Goal: Task Accomplishment & Management: Manage account settings

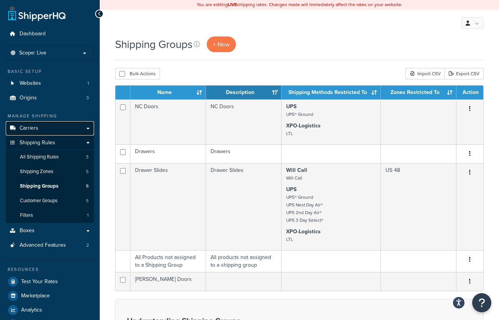
click at [46, 128] on link "Carriers" at bounding box center [50, 128] width 88 height 14
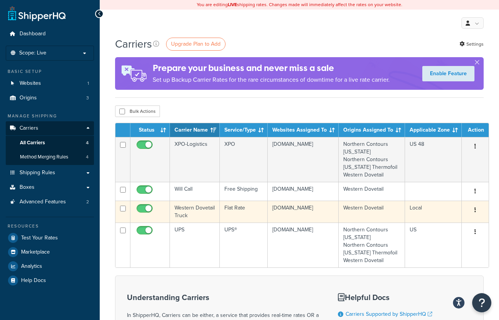
click at [475, 210] on icon "button" at bounding box center [476, 209] width 2 height 5
click at [439, 223] on link "Edit" at bounding box center [439, 226] width 61 height 16
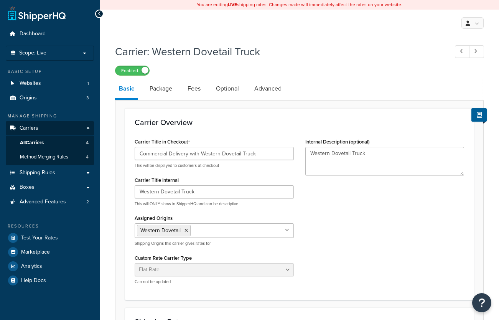
select select "flat"
click at [153, 88] on link "Package" at bounding box center [161, 88] width 30 height 18
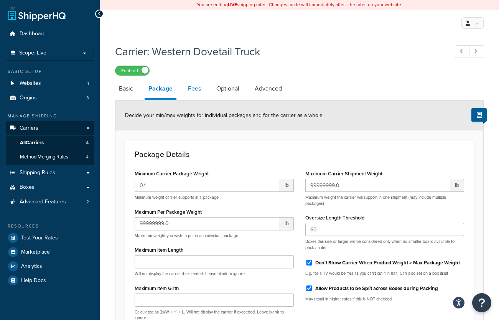
click at [196, 88] on link "Fees" at bounding box center [194, 88] width 21 height 18
select select "AFTER"
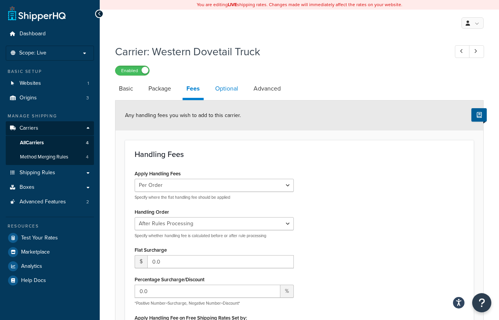
click at [228, 88] on link "Optional" at bounding box center [226, 88] width 31 height 18
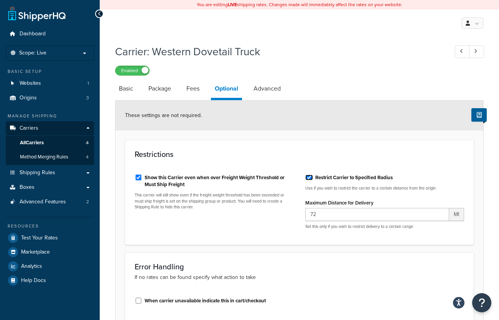
click at [307, 179] on input "Restrict Carrier to Specified Radius" at bounding box center [309, 178] width 8 height 6
checkbox input "false"
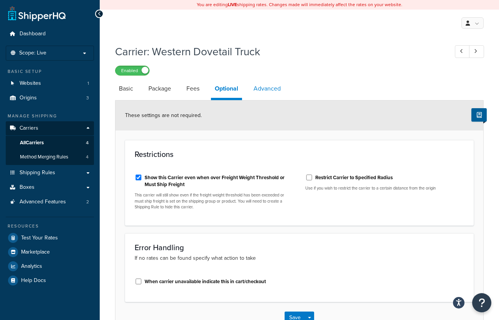
click at [260, 89] on link "Advanced" at bounding box center [267, 88] width 35 height 18
select select "false"
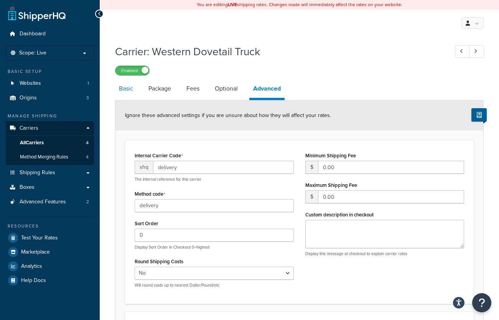
click at [124, 92] on link "Basic" at bounding box center [126, 88] width 22 height 18
select select "flat"
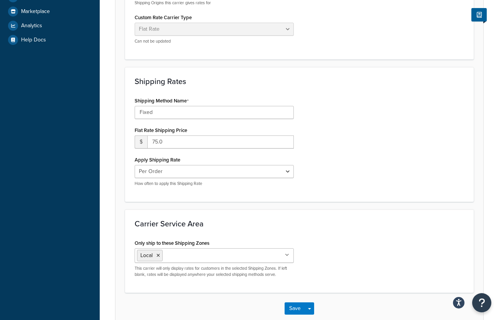
scroll to position [284, 0]
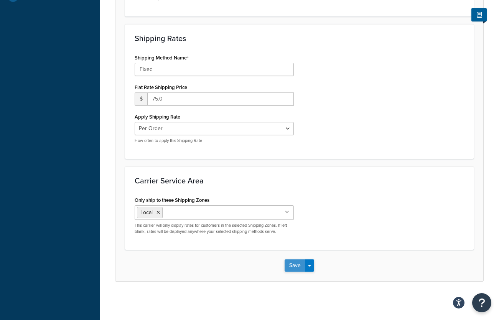
click at [293, 264] on button "Save" at bounding box center [295, 265] width 21 height 12
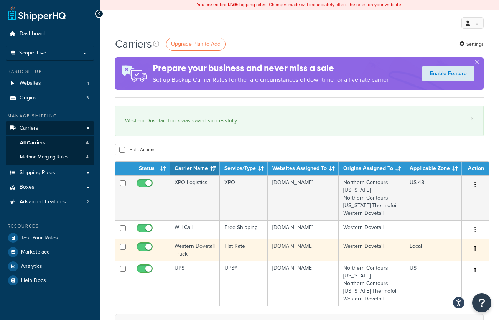
click at [474, 246] on button "button" at bounding box center [475, 249] width 11 height 12
click at [457, 263] on link "Edit" at bounding box center [439, 264] width 61 height 16
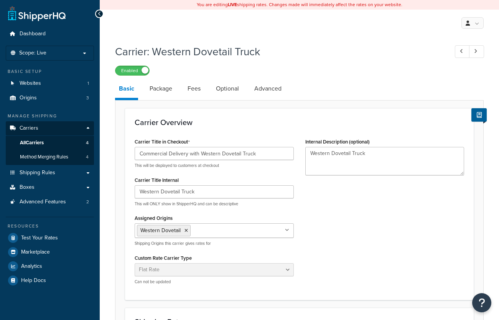
select select "flat"
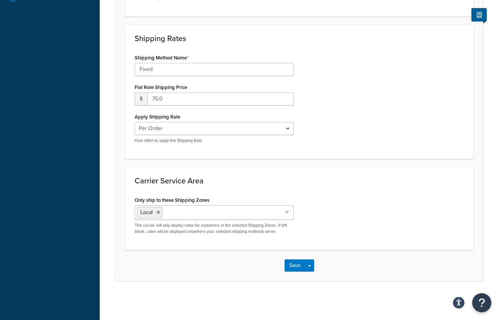
scroll to position [284, 0]
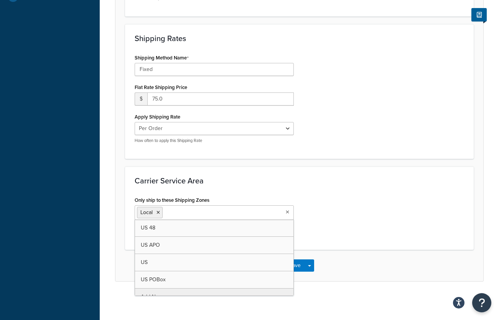
click at [182, 210] on input "Only ship to these Shipping Zones" at bounding box center [199, 212] width 68 height 8
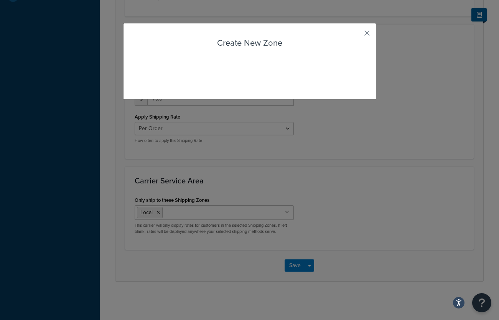
click at [155, 286] on div "Carrier: Western Dovetail Truck Enabled Basic Package Fees Optional Advanced Ca…" at bounding box center [299, 29] width 399 height 544
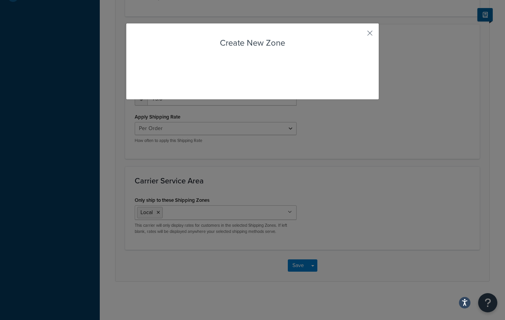
click at [300, 83] on div "Create New Zone" at bounding box center [252, 61] width 253 height 77
click at [294, 51] on div "Create New Zone" at bounding box center [252, 61] width 253 height 77
drag, startPoint x: 321, startPoint y: 92, endPoint x: 381, endPoint y: 42, distance: 78.2
click at [322, 92] on div "Create New Zone" at bounding box center [252, 61] width 253 height 77
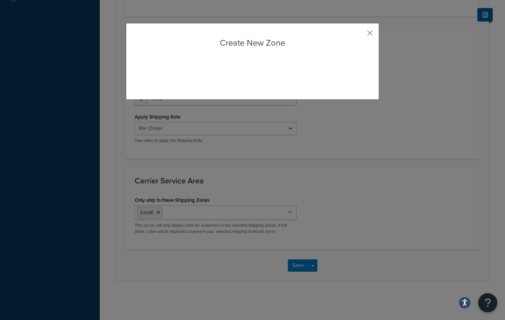
click at [360, 35] on button "button" at bounding box center [359, 36] width 2 height 2
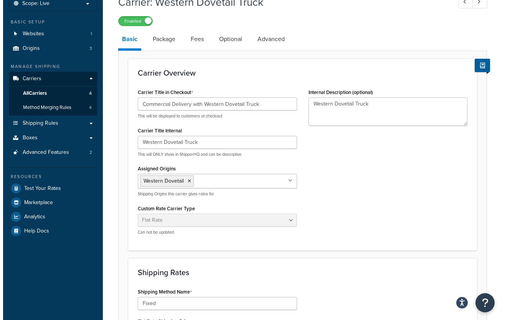
scroll to position [0, 0]
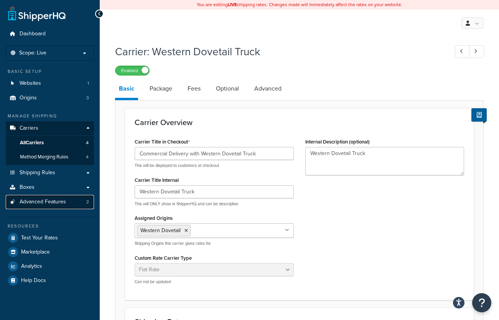
click at [68, 197] on link "Advanced Features 2" at bounding box center [50, 202] width 88 height 14
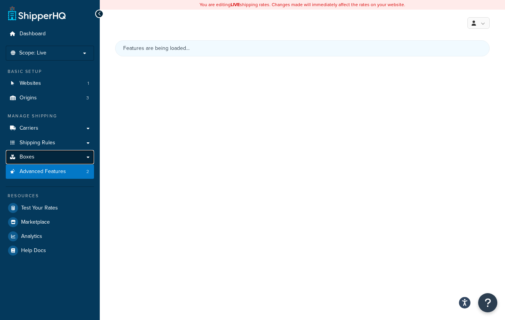
click at [64, 157] on link "Boxes" at bounding box center [50, 157] width 88 height 14
